Goal: Information Seeking & Learning: Learn about a topic

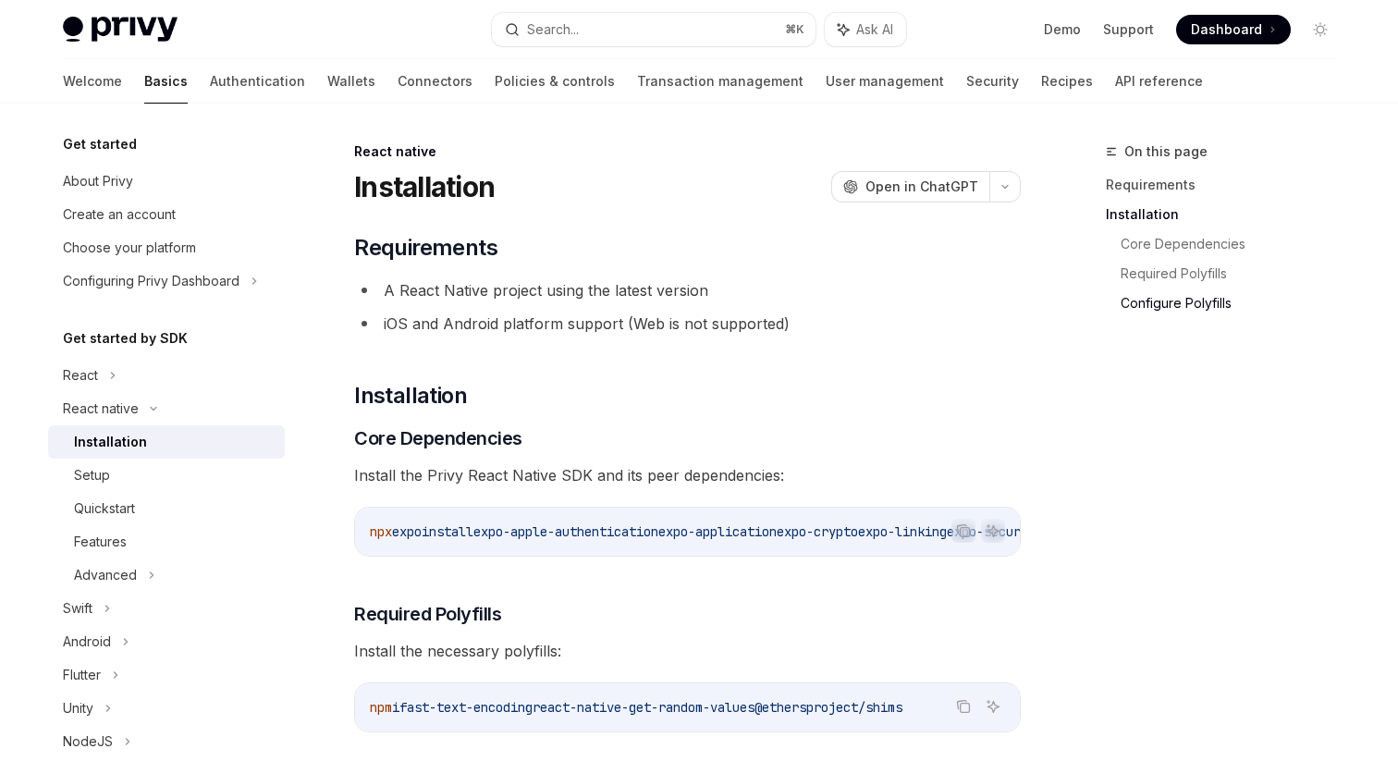
scroll to position [1353, 0]
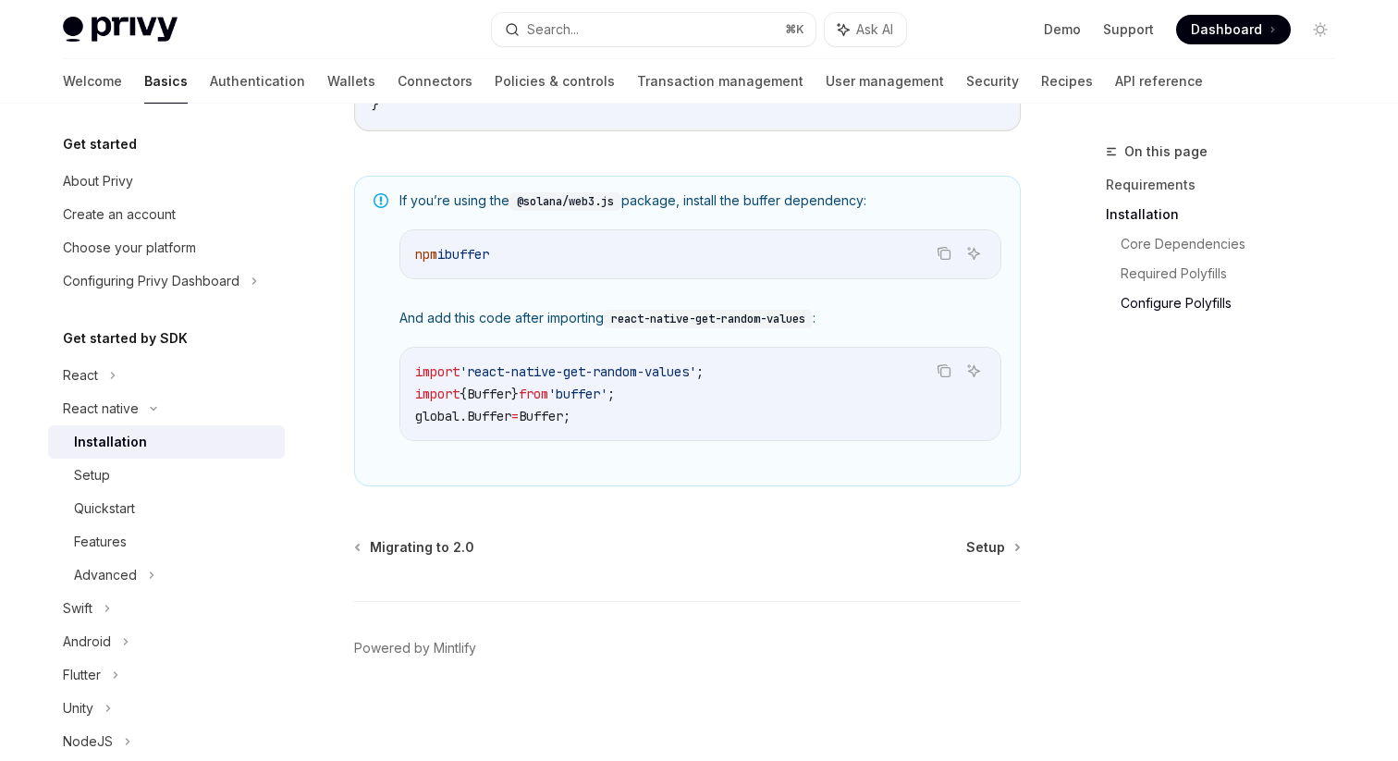
click at [1213, 22] on span "Dashboard" at bounding box center [1226, 29] width 71 height 18
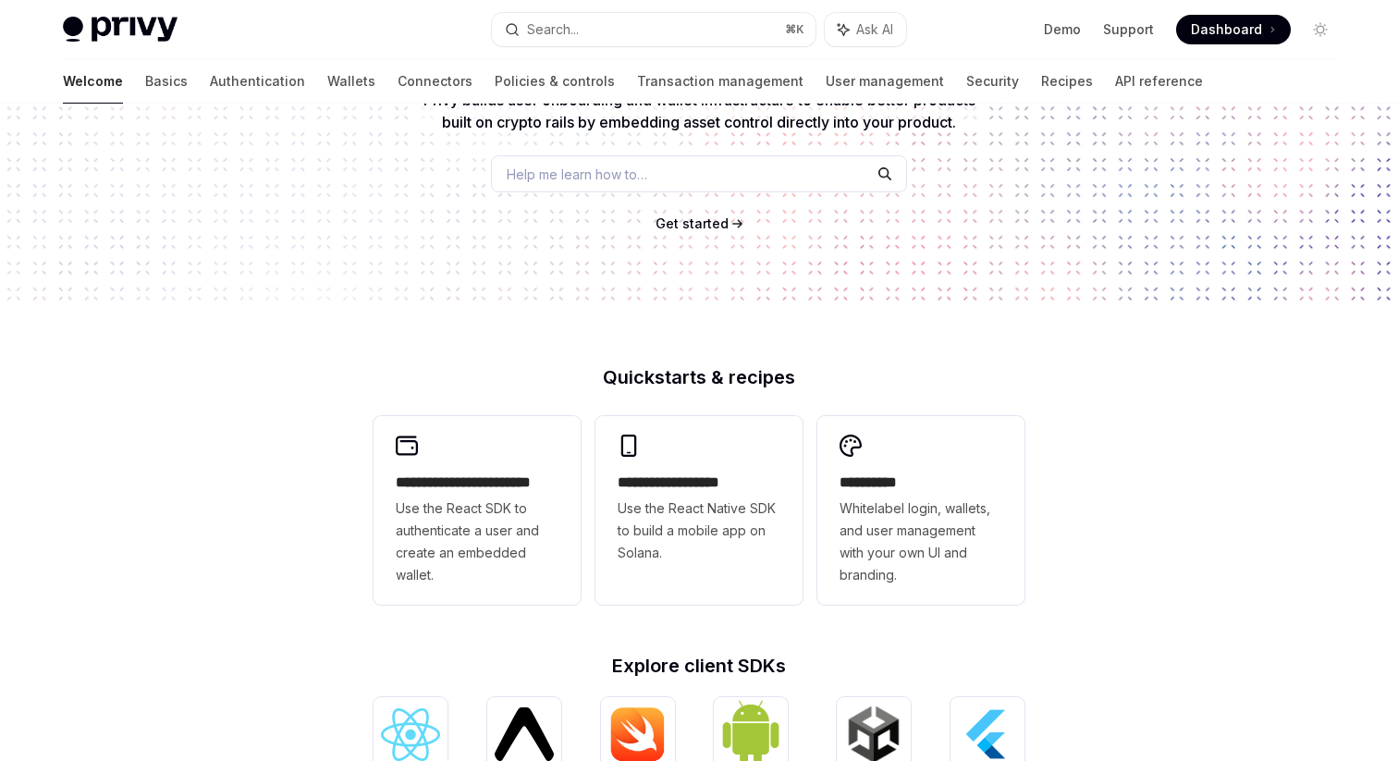
scroll to position [245, 0]
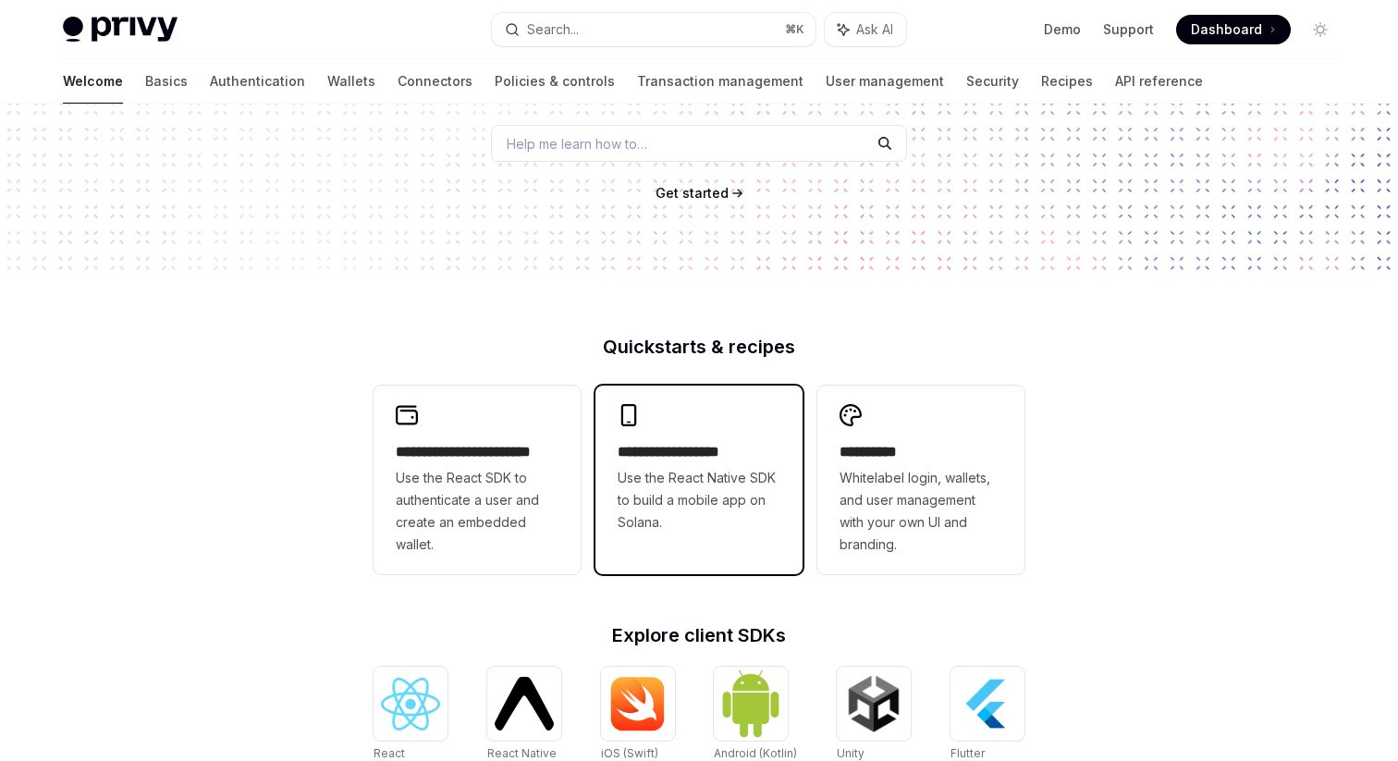
click at [685, 482] on span "Use the React Native SDK to build a mobile app on Solana." at bounding box center [699, 500] width 163 height 67
type textarea "*"
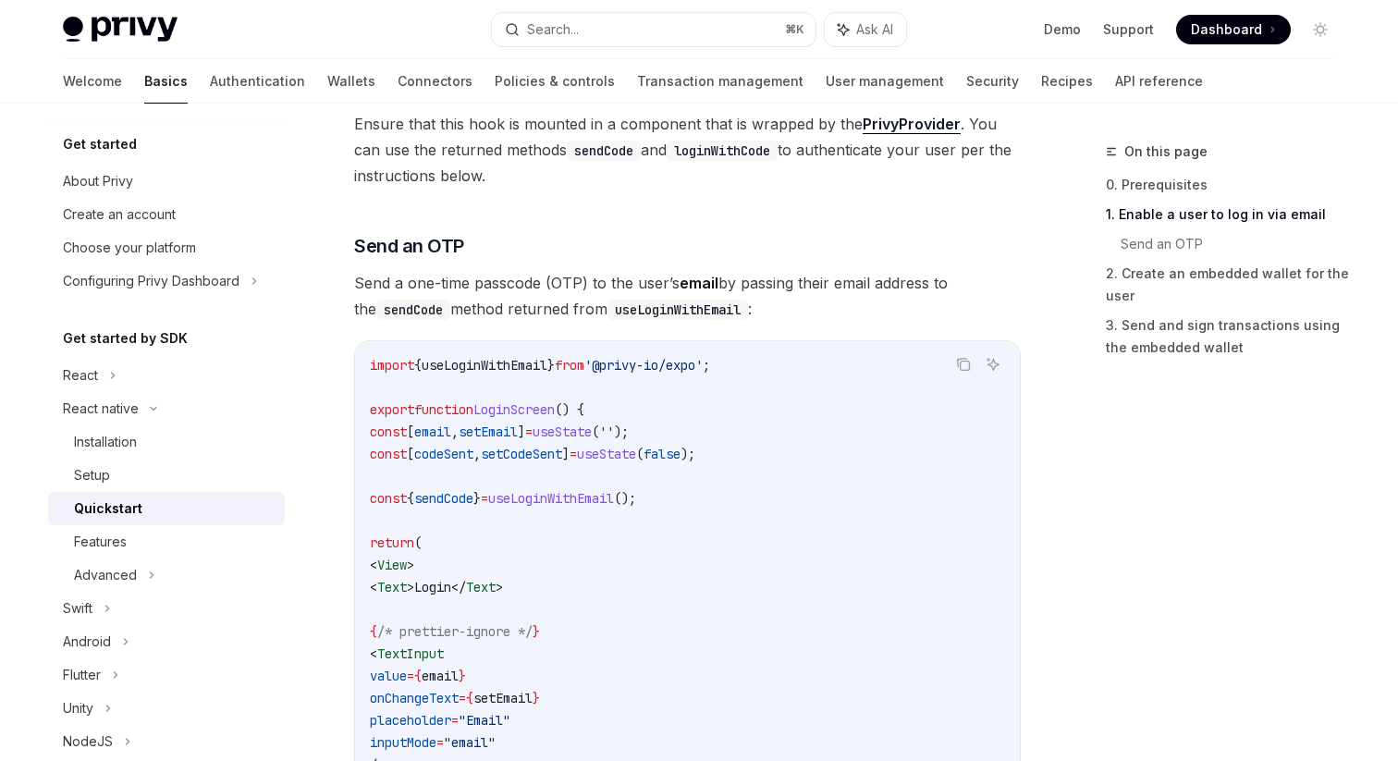
scroll to position [660, 0]
